Goal: Find specific page/section: Find specific page/section

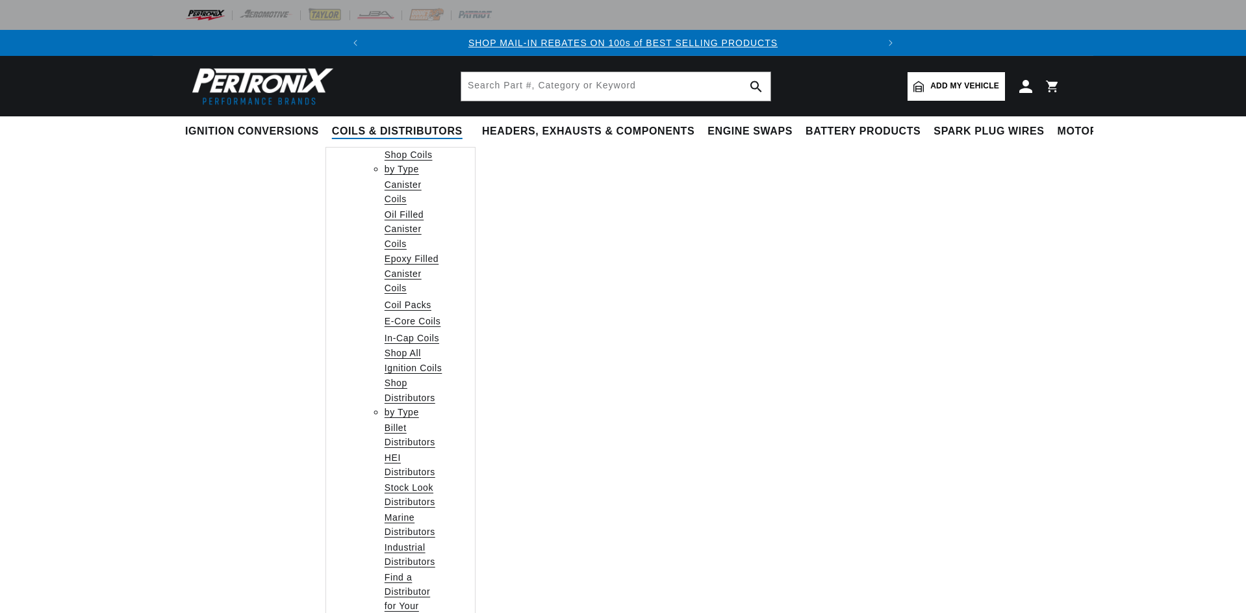
click at [535, 361] on li "Headers, Exhausts & Components Shop Exhaust Headers Shorty Headers Full-Length …" at bounding box center [588, 581] width 225 height 931
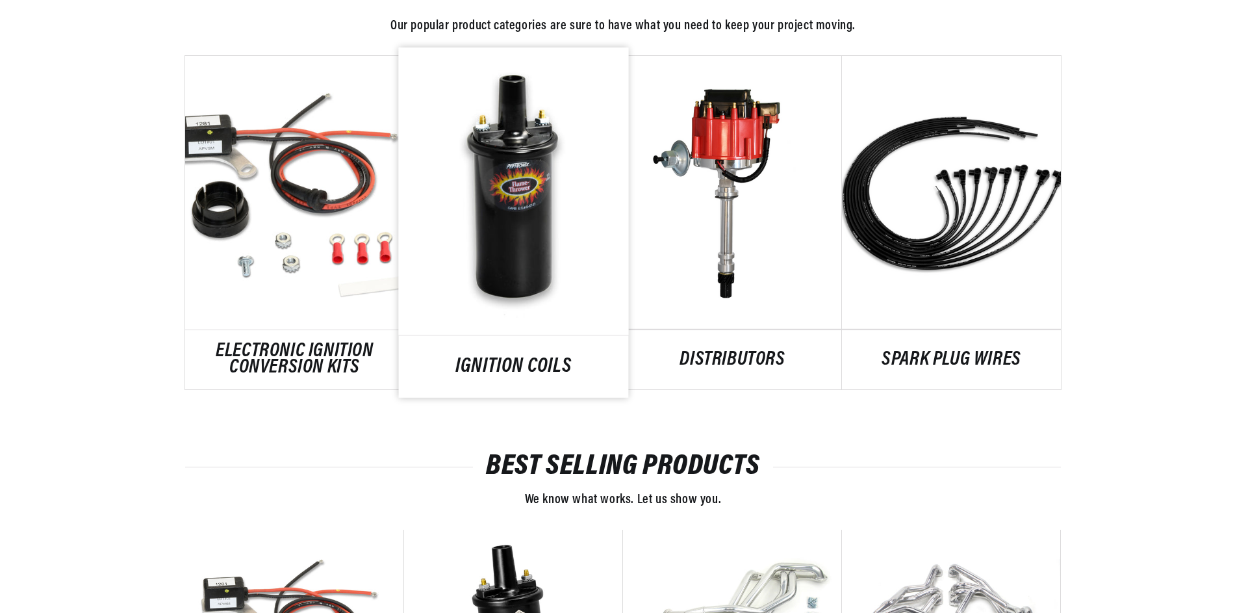
click at [531, 358] on link "IGNITION COILS" at bounding box center [514, 367] width 230 height 18
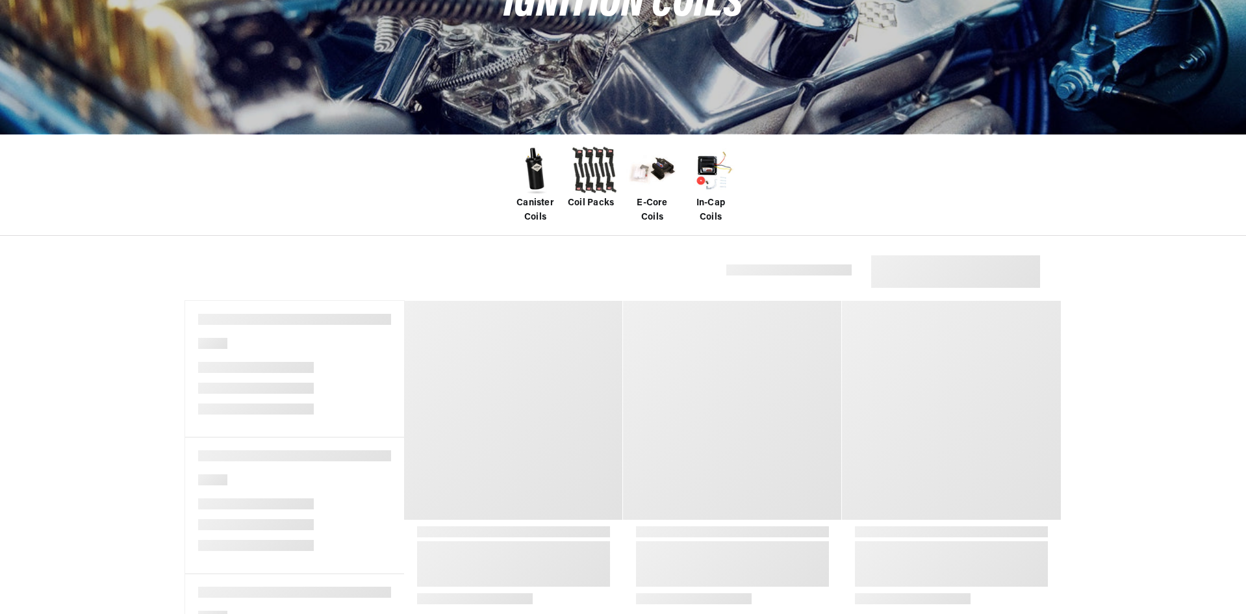
scroll to position [195, 0]
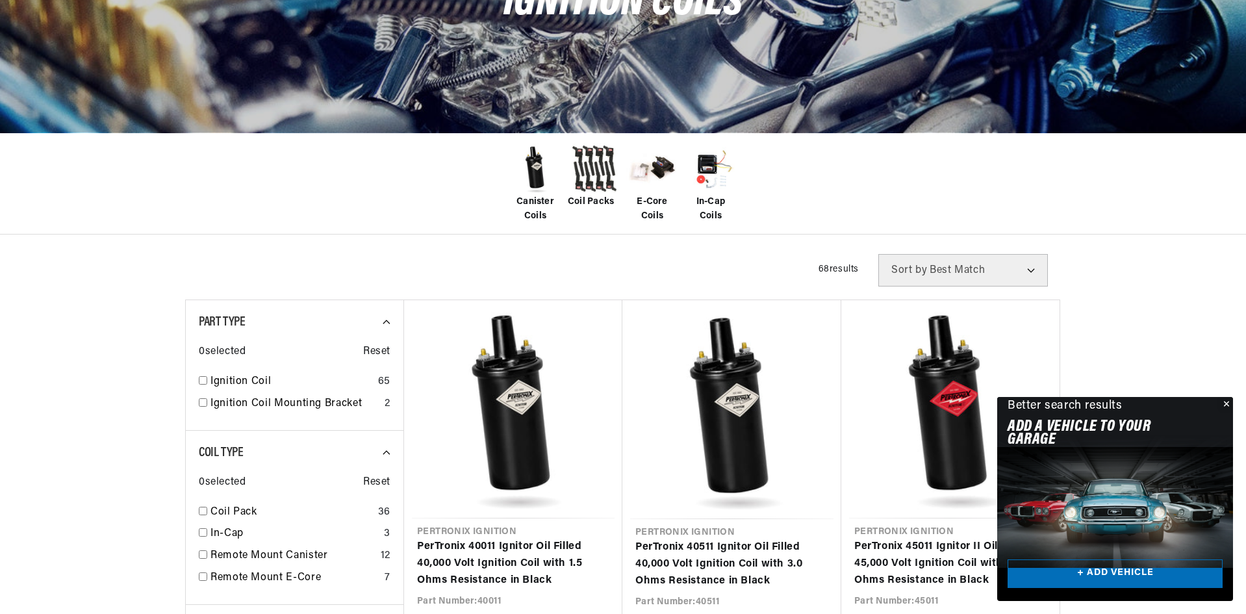
click at [544, 198] on span "Canister Coils" at bounding box center [535, 209] width 52 height 29
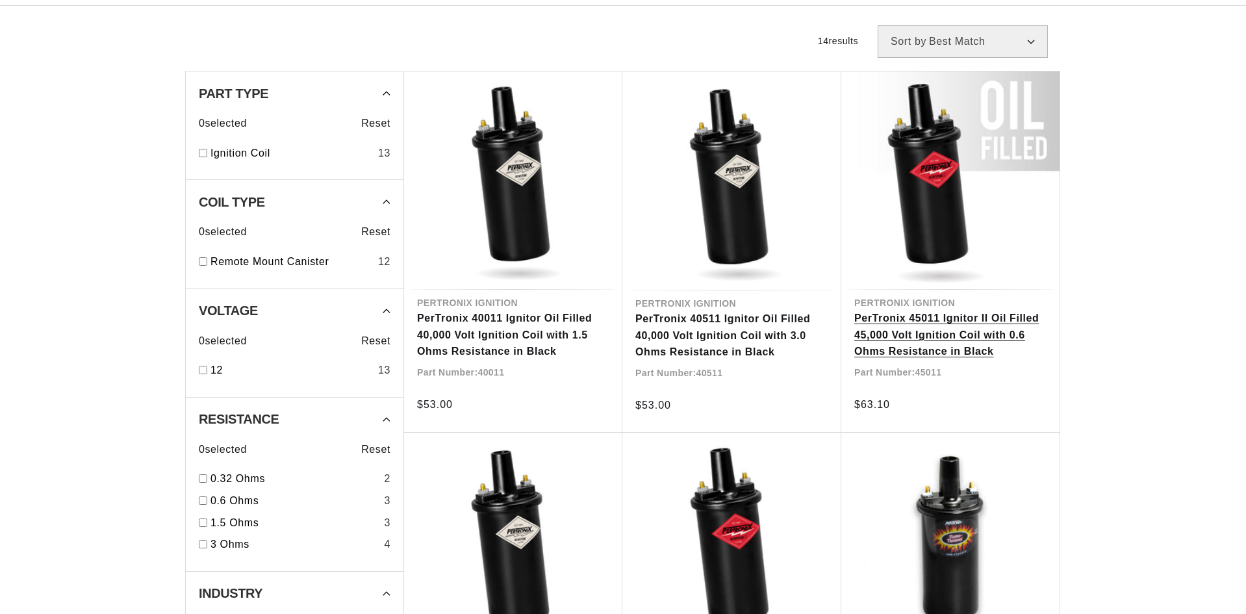
scroll to position [455, 0]
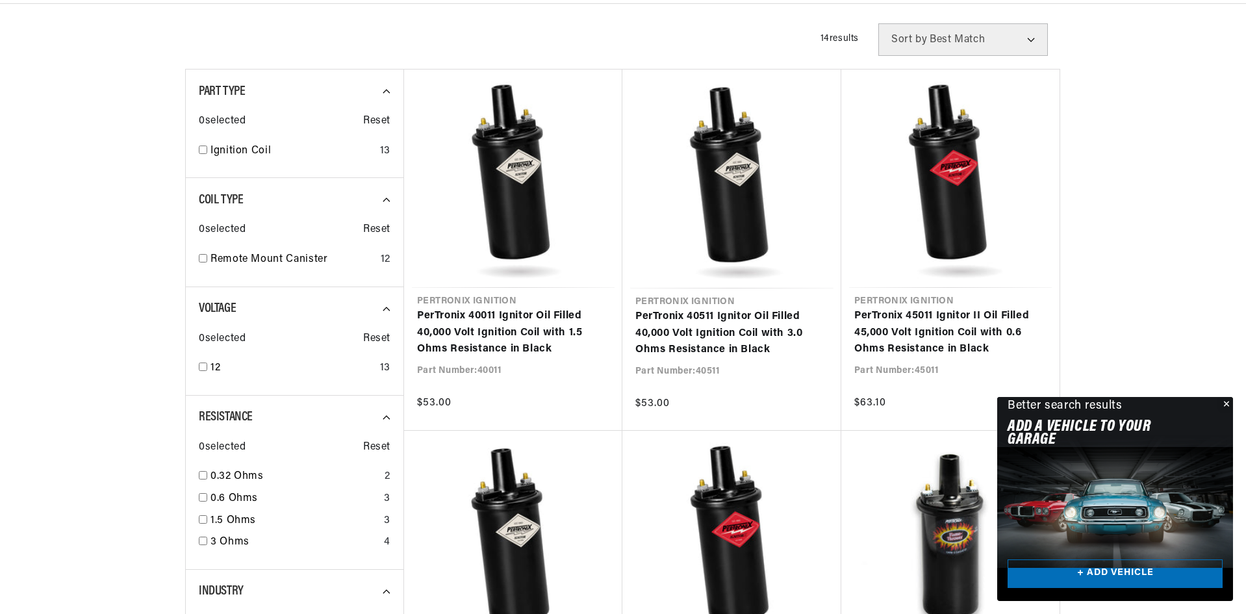
click at [1222, 404] on button "Close" at bounding box center [1226, 405] width 16 height 16
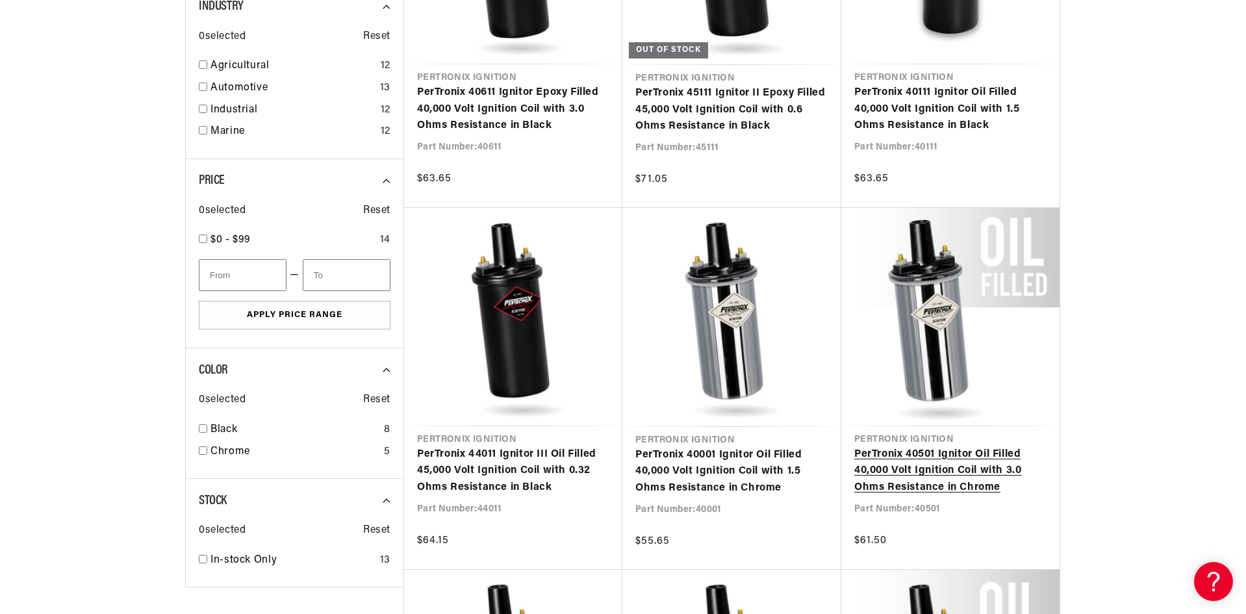
scroll to position [0, 0]
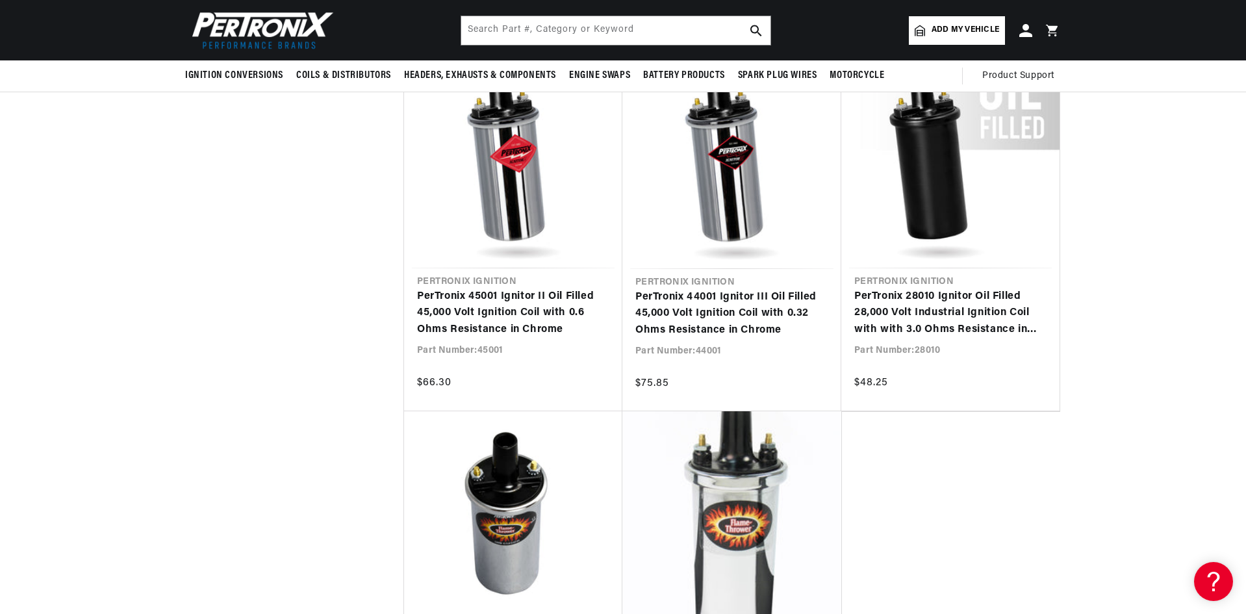
scroll to position [0, 509]
